Goal: Entertainment & Leisure: Consume media (video, audio)

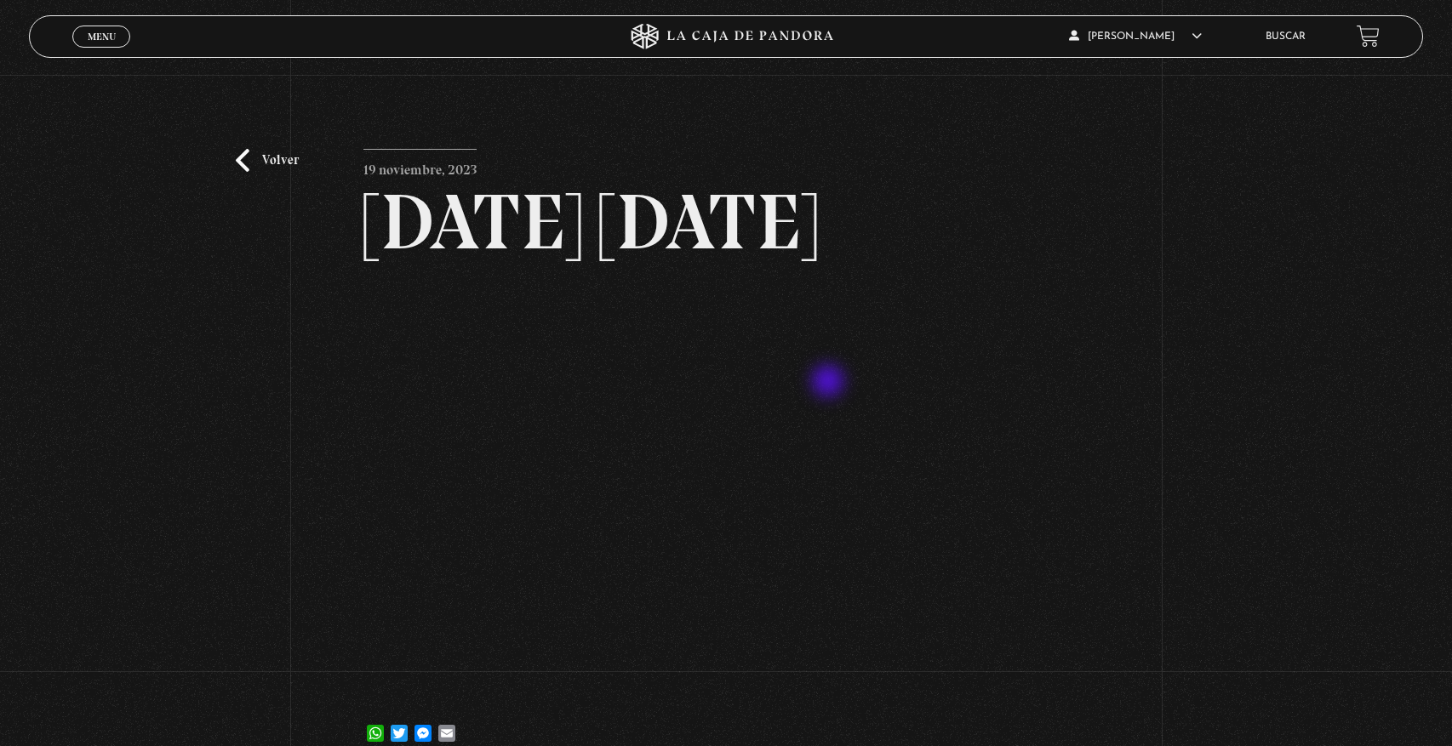
scroll to position [1, 0]
click at [256, 159] on link "Volver" at bounding box center [267, 159] width 63 height 23
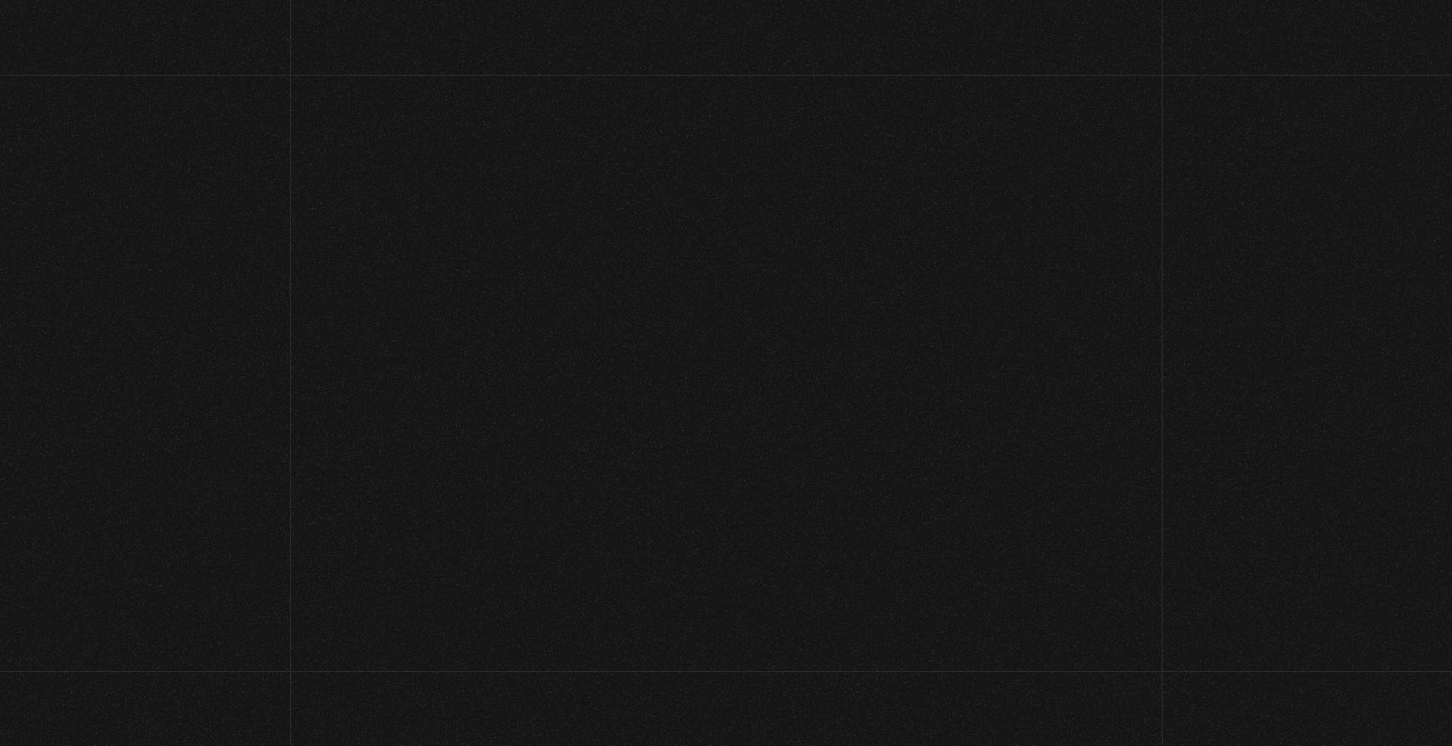
scroll to position [700, 0]
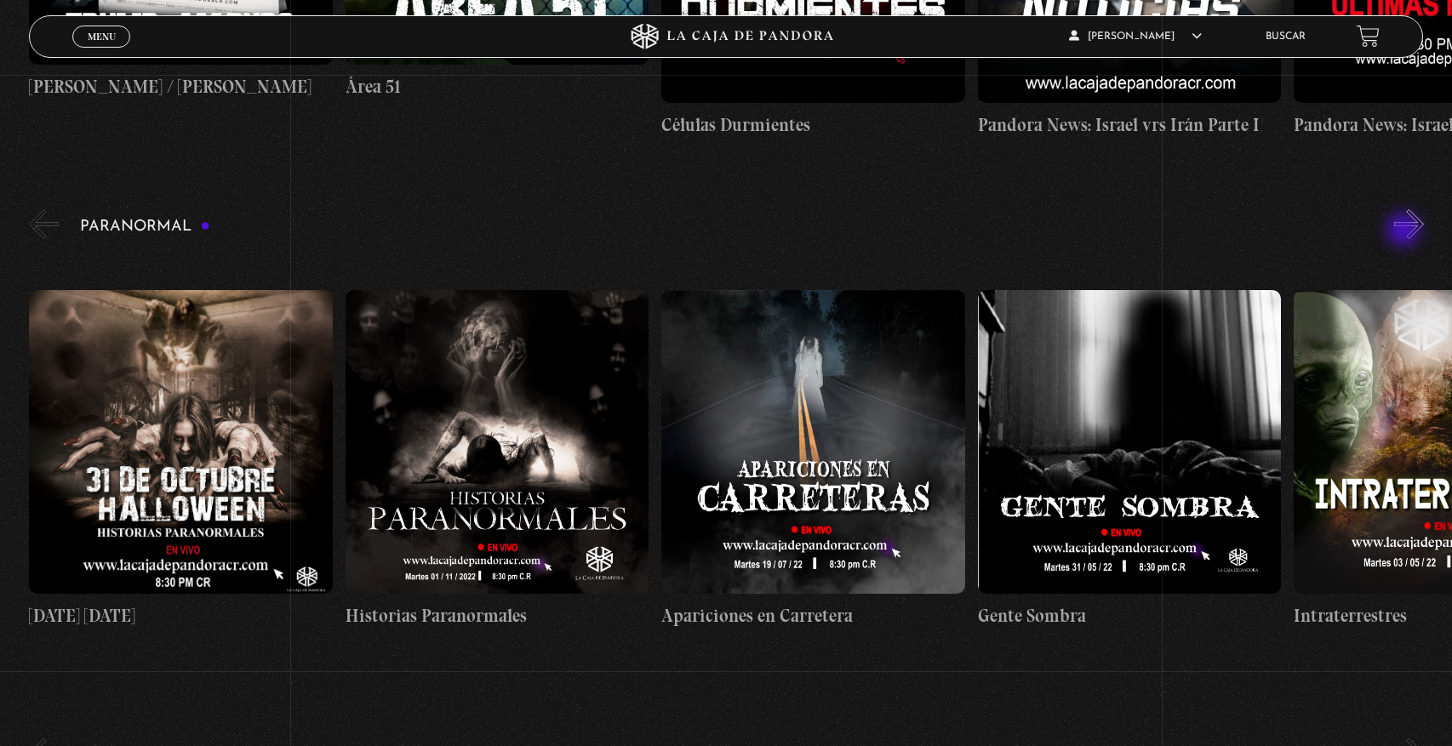
click at [1406, 231] on button "»" at bounding box center [1409, 224] width 30 height 30
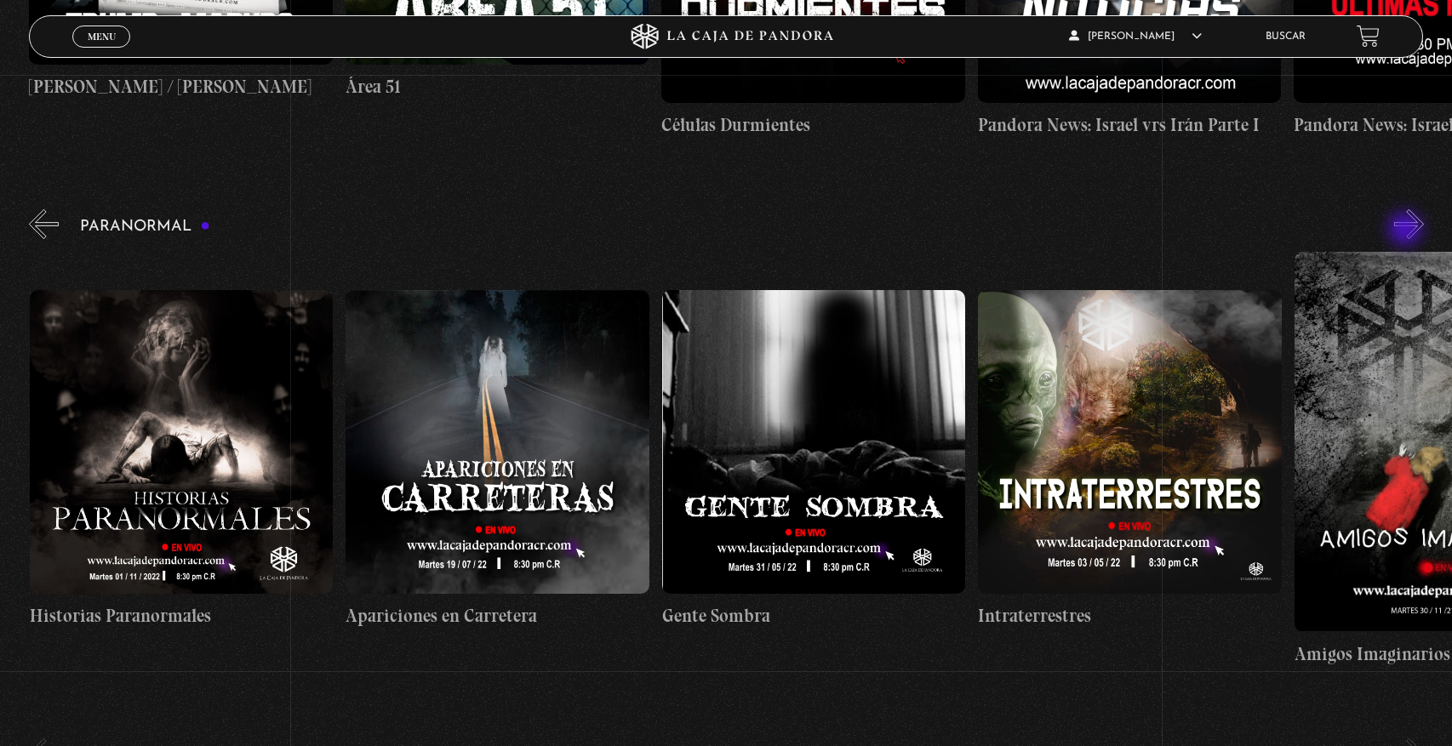
click at [1407, 231] on button "»" at bounding box center [1409, 224] width 30 height 30
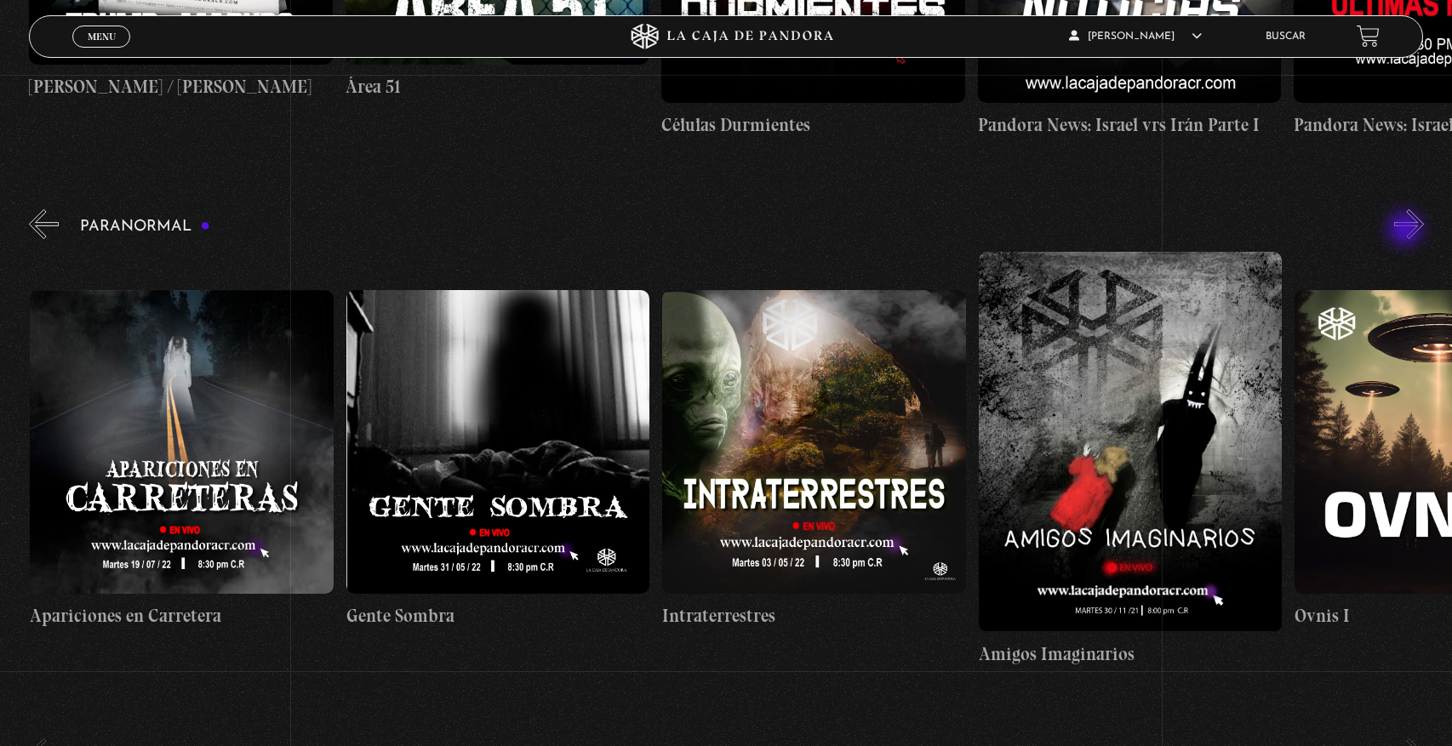
click at [1407, 231] on button "»" at bounding box center [1409, 224] width 30 height 30
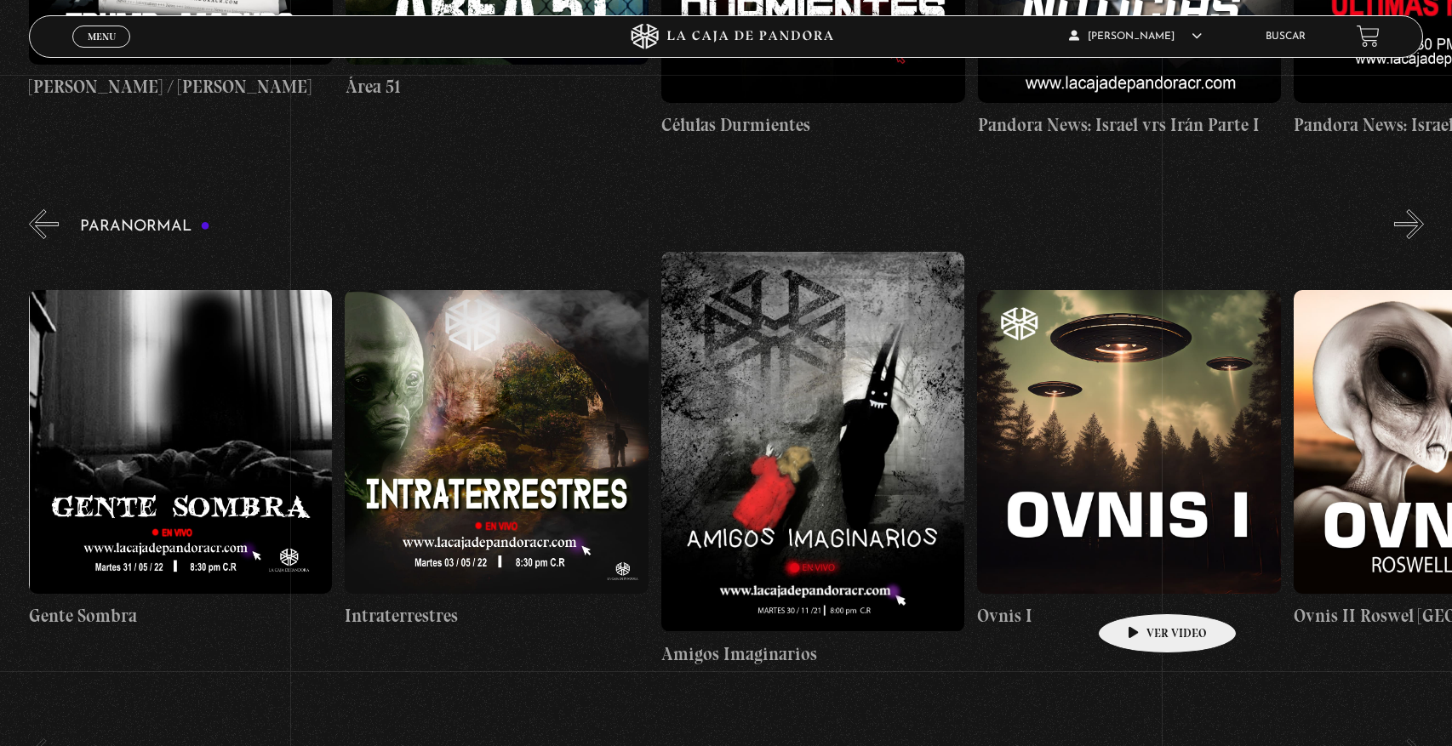
scroll to position [0, 940]
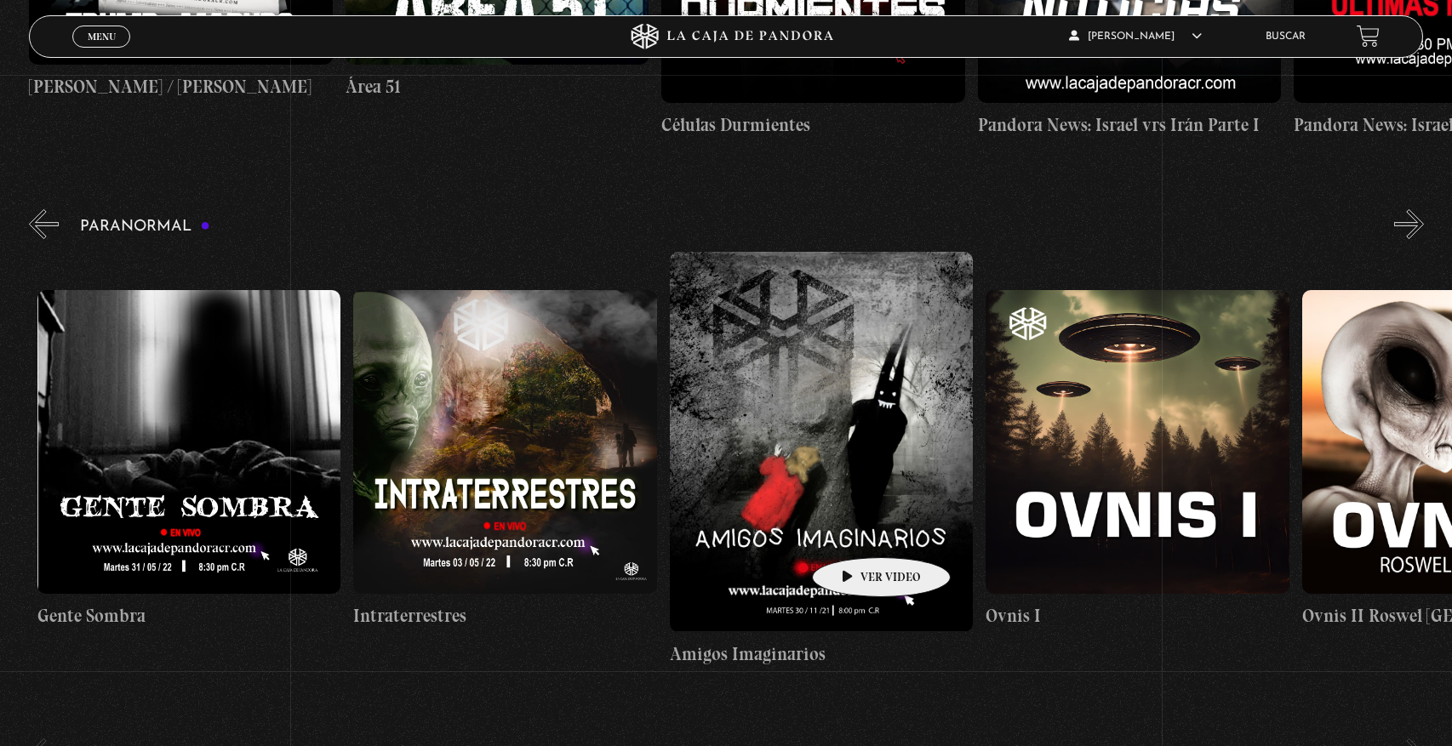
click at [854, 532] on figure at bounding box center [822, 442] width 304 height 380
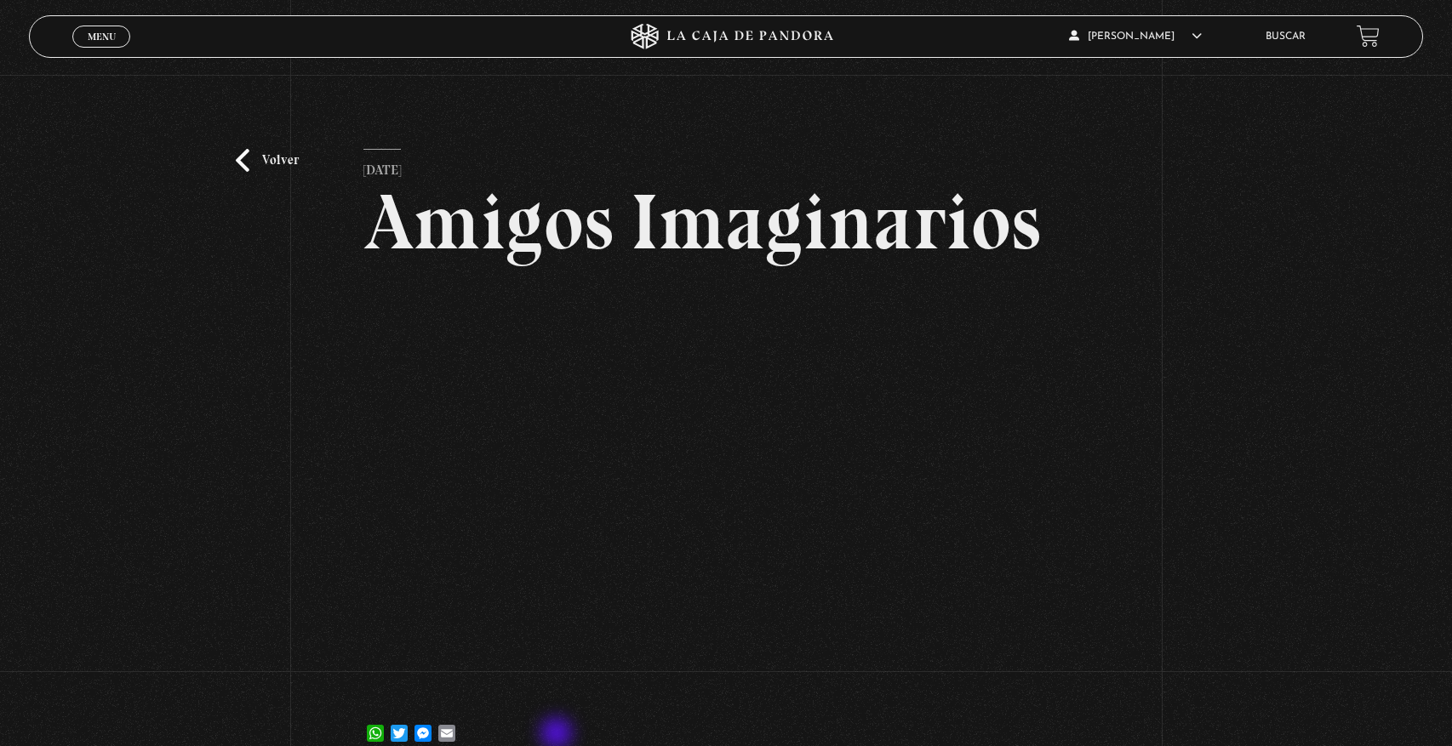
scroll to position [3, 0]
